Goal: Understand process/instructions: Learn about a topic

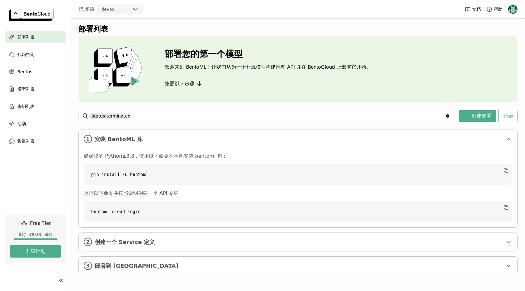
click at [419, 170] on code "pip install -U bentoml" at bounding box center [298, 174] width 429 height 21
click at [419, 177] on code "pip install -U bentoml" at bounding box center [298, 174] width 429 height 21
copy div "pip install -U bentoml"
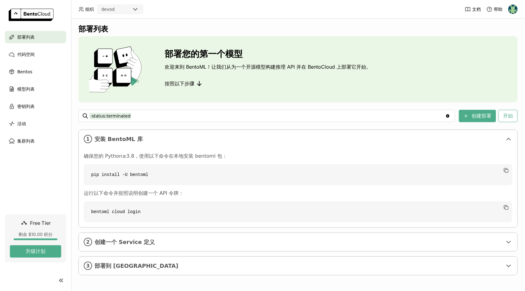
click at [427, 151] on div "确保您的 Python≥3.8，使用以下命令在本地安装 bentoml 包： pip install -U bentoml 运行以下命令并按照说明创建一个 A…" at bounding box center [298, 187] width 439 height 79
click at [76, 181] on div "部署列表 部署您的第一个模型 欢迎来到 BentoML！让我们从为一个开源模型构建推理 API 并在 BentoCloud 上部署它开始。 按照以下步骤 -s…" at bounding box center [298, 155] width 454 height 272
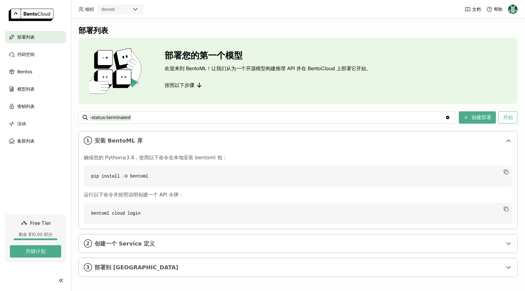
scroll to position [2, 0]
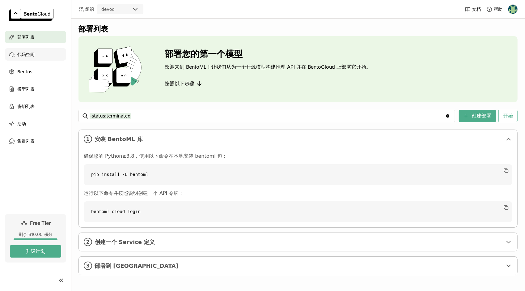
click at [36, 55] on div "代码空间" at bounding box center [35, 54] width 61 height 12
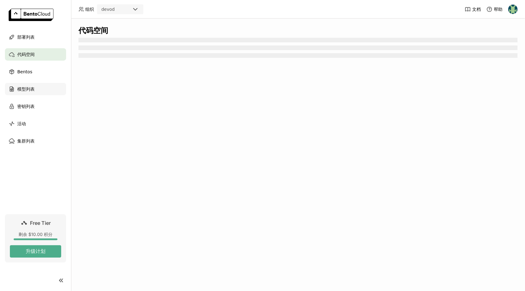
click at [32, 89] on span "模型列表" at bounding box center [25, 88] width 17 height 7
